Goal: Find specific page/section: Find specific page/section

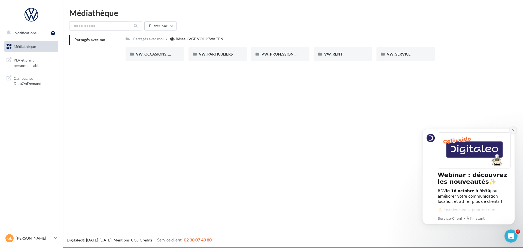
click at [513, 130] on icon "Dismiss notification" at bounding box center [512, 130] width 3 height 3
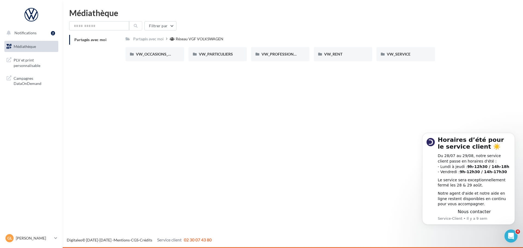
click at [304, 99] on div "Notifications 2 Médiathèque" at bounding box center [261, 124] width 523 height 248
click at [339, 53] on span "VW_RENT" at bounding box center [333, 54] width 18 height 5
click at [160, 59] on div "1_OFFRES_ANNUELLES_MaJ_JUIN25" at bounding box center [154, 54] width 58 height 14
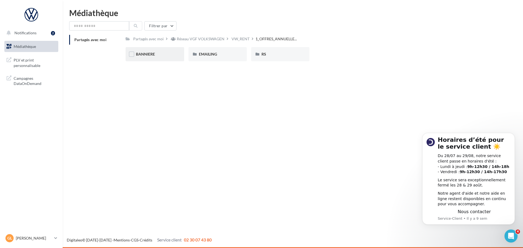
click at [149, 59] on div "BANNIERE" at bounding box center [154, 54] width 58 height 14
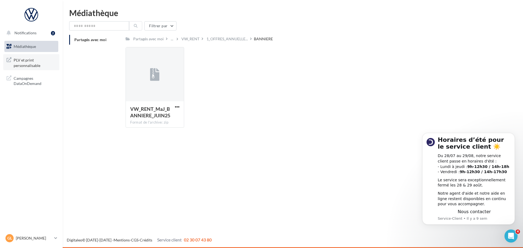
click at [27, 63] on span "PLV et print personnalisable" at bounding box center [35, 62] width 42 height 12
